Goal: Task Accomplishment & Management: Manage account settings

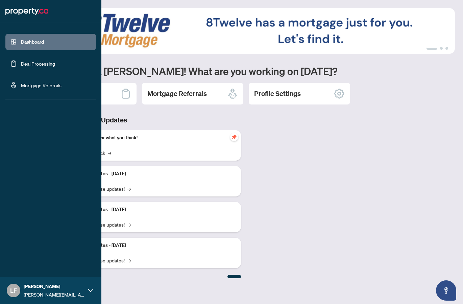
click at [32, 65] on link "Deal Processing" at bounding box center [38, 63] width 34 height 6
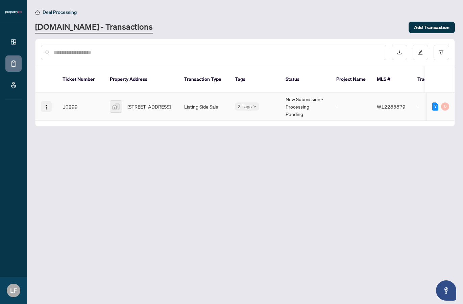
click at [48, 104] on img "button" at bounding box center [46, 106] width 5 height 5
click at [436, 102] on div "7" at bounding box center [435, 106] width 6 height 8
click at [400, 171] on main "Deal Processing Property.ca - Transactions Add Transaction Ticket Number Proper…" at bounding box center [245, 152] width 436 height 304
click at [255, 105] on icon "down" at bounding box center [254, 106] width 3 height 3
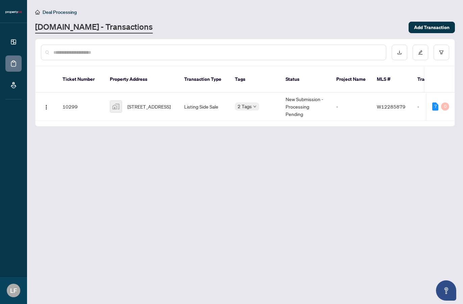
click at [261, 25] on div "Property.ca - Transactions" at bounding box center [219, 27] width 369 height 12
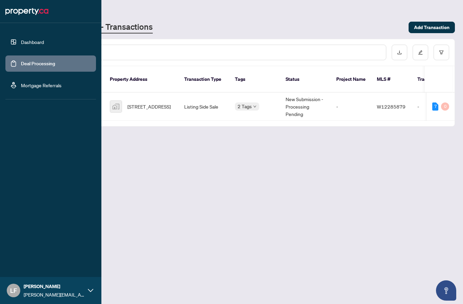
click at [22, 40] on link "Dashboard" at bounding box center [32, 42] width 23 height 6
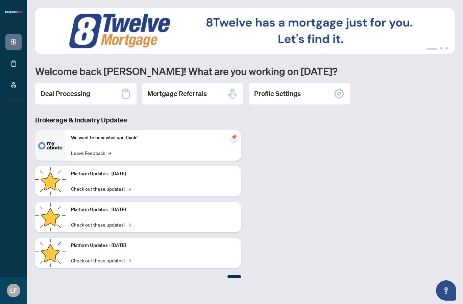
click at [437, 45] on img at bounding box center [244, 31] width 419 height 46
